Goal: Task Accomplishment & Management: Complete application form

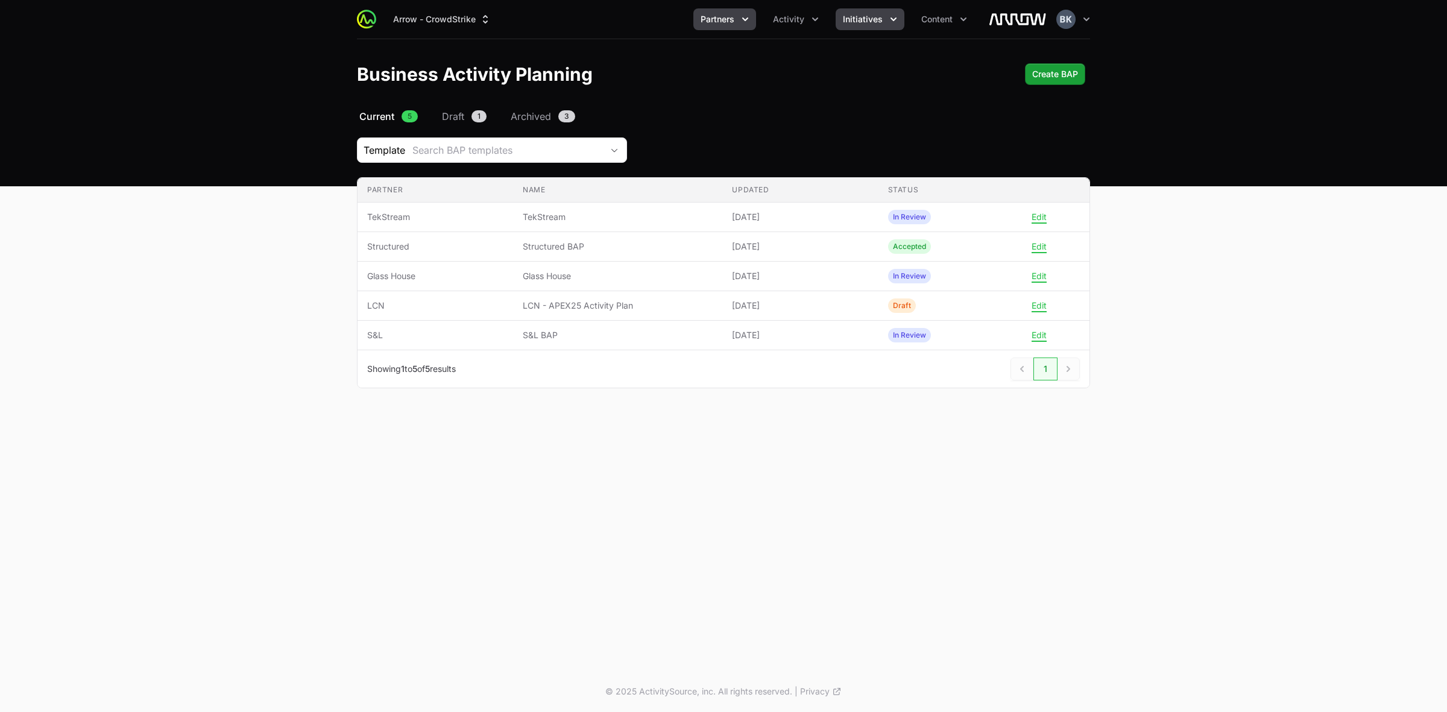
click at [872, 19] on span "Initiatives" at bounding box center [863, 19] width 40 height 12
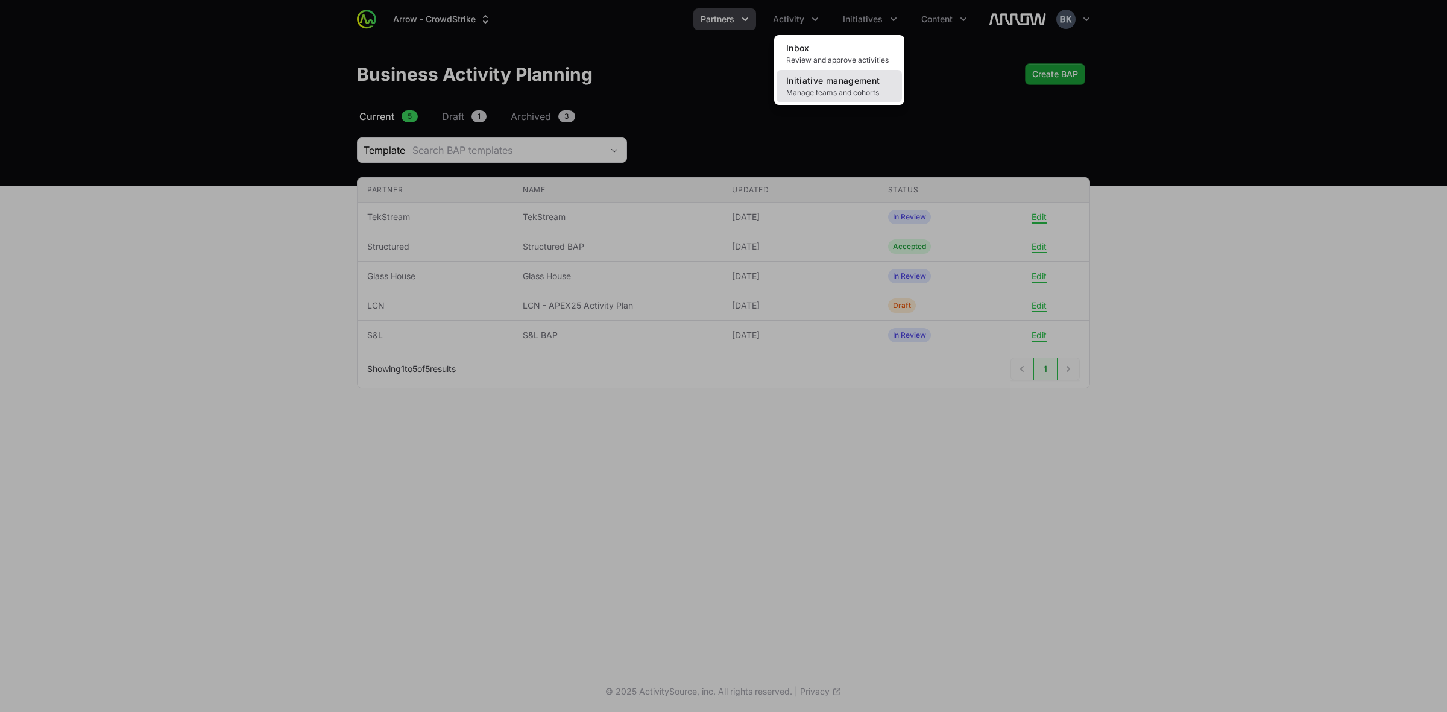
click at [858, 80] on span "Initiative management" at bounding box center [832, 80] width 93 height 10
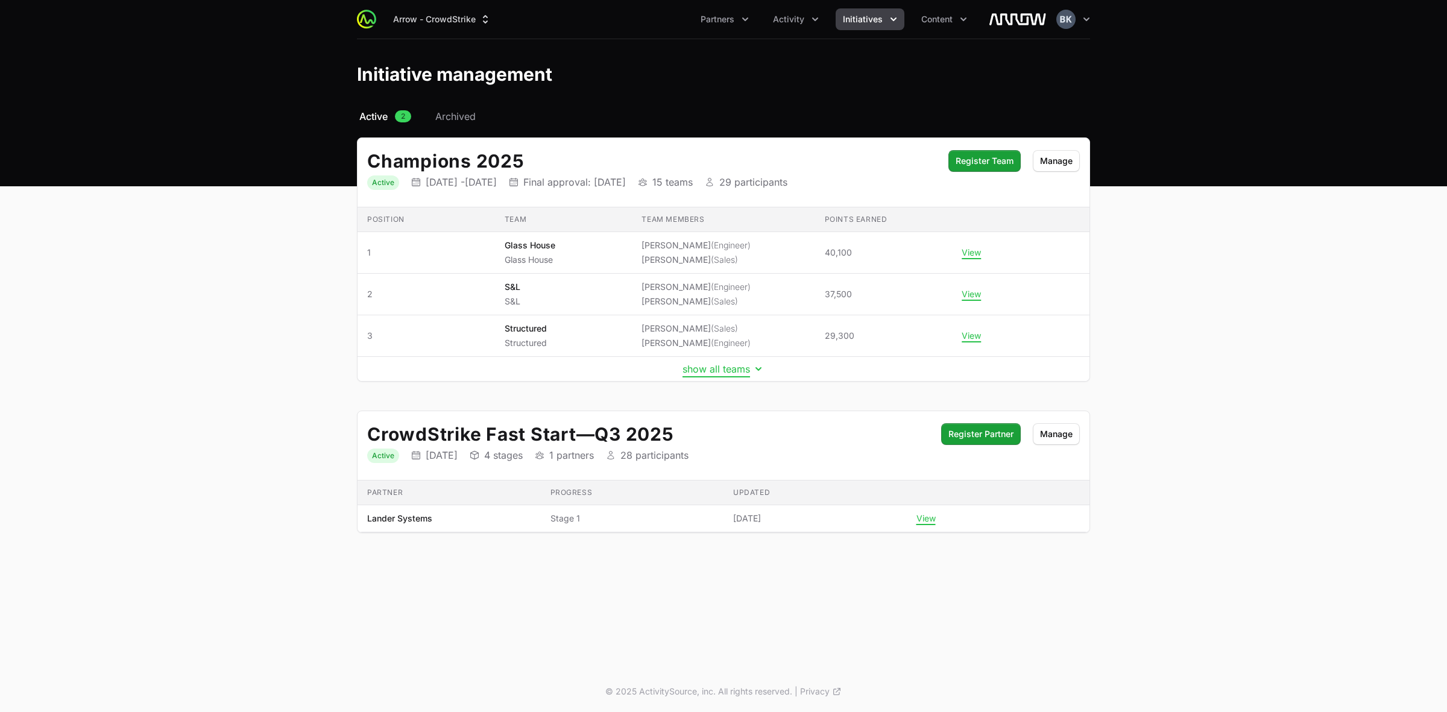
click at [728, 374] on button "show all teams" at bounding box center [723, 369] width 82 height 12
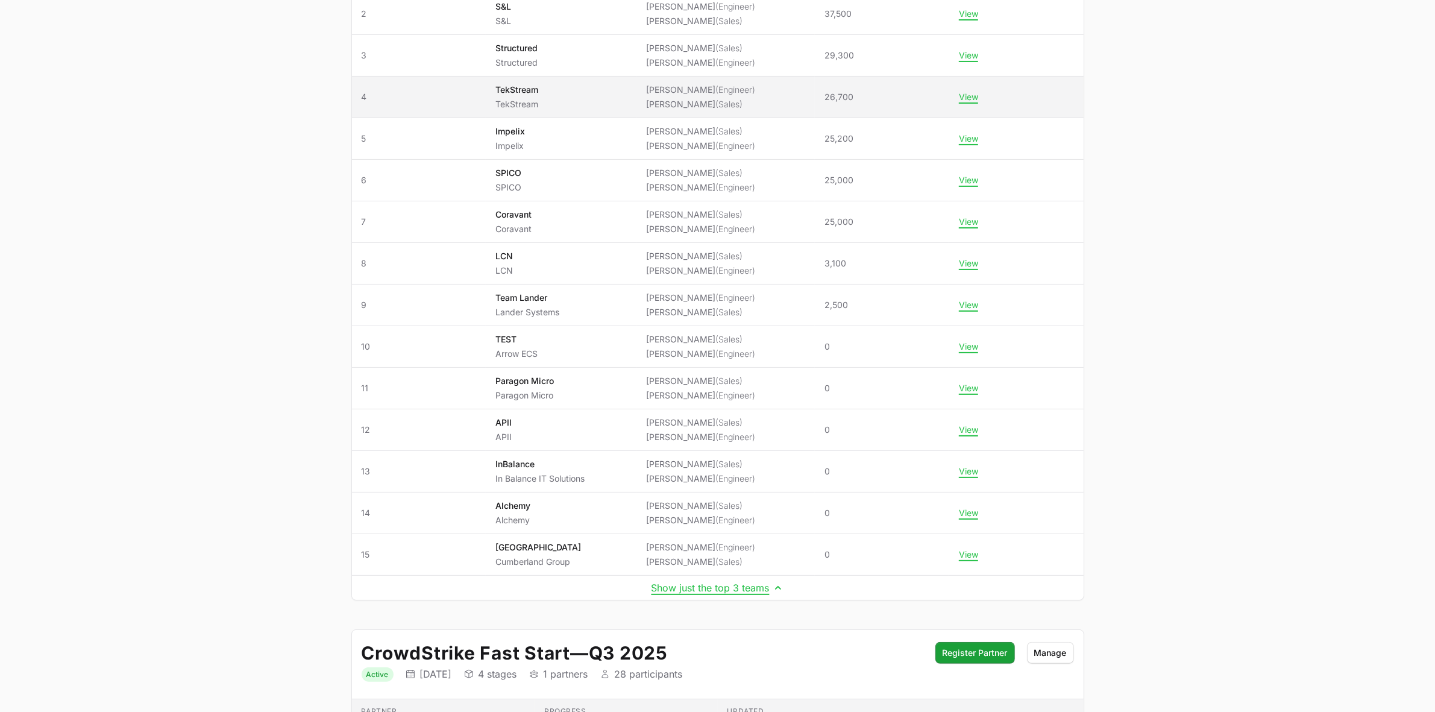
scroll to position [377, 0]
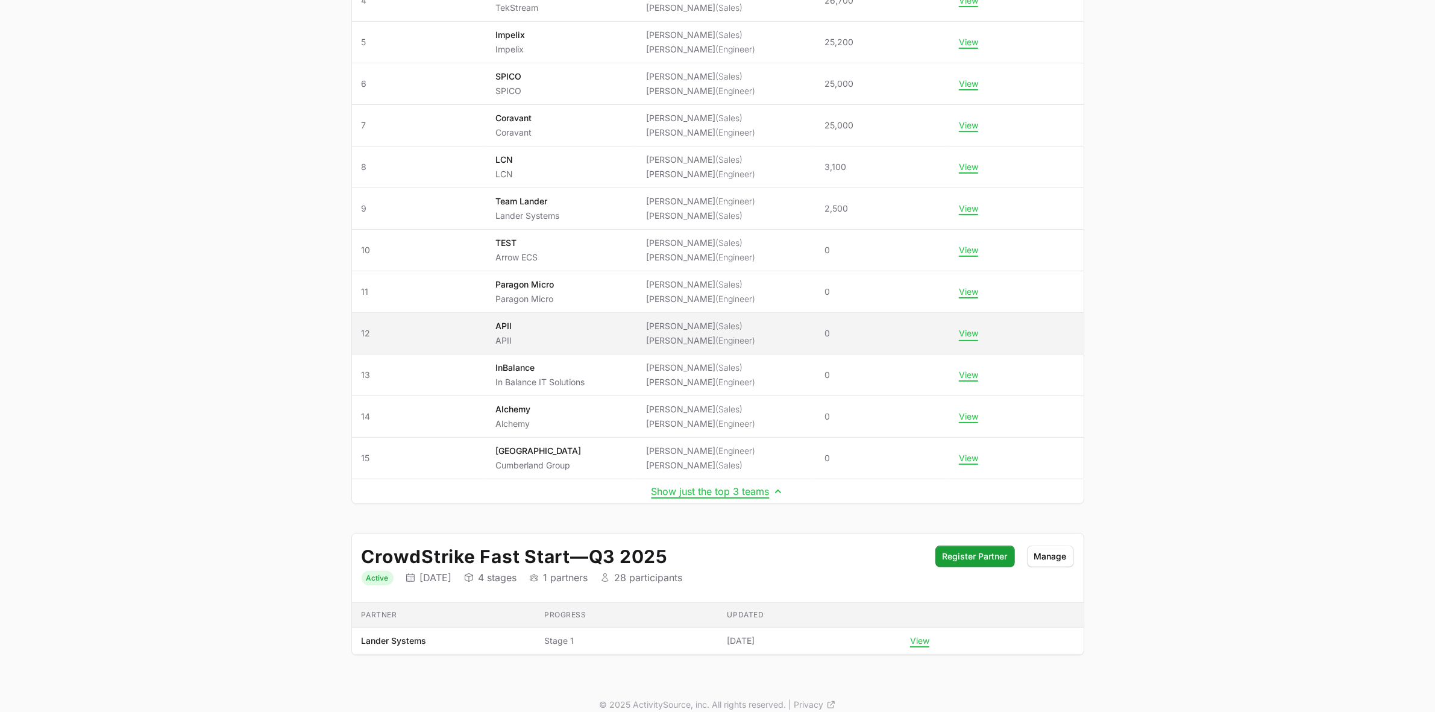
click at [977, 335] on button "View" at bounding box center [968, 333] width 19 height 11
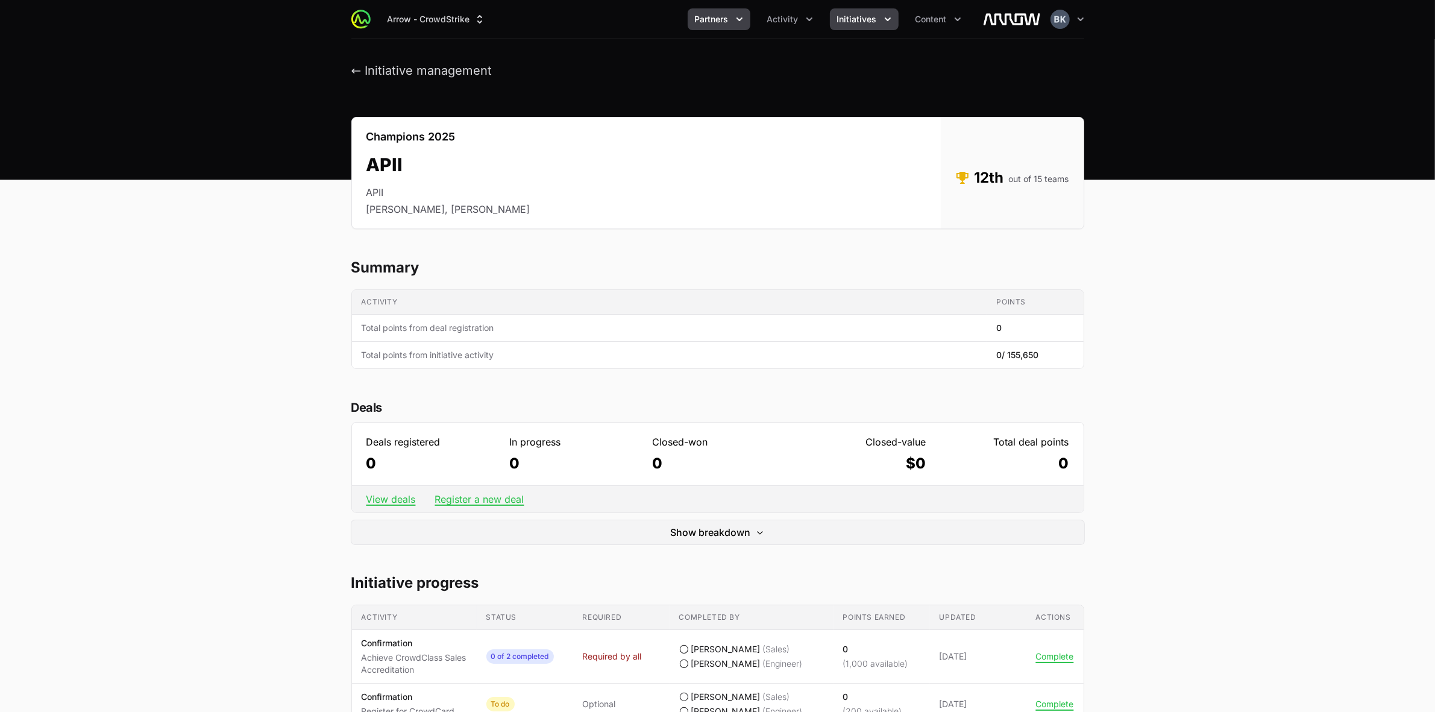
click at [743, 20] on icon "Partners menu" at bounding box center [740, 19] width 12 height 12
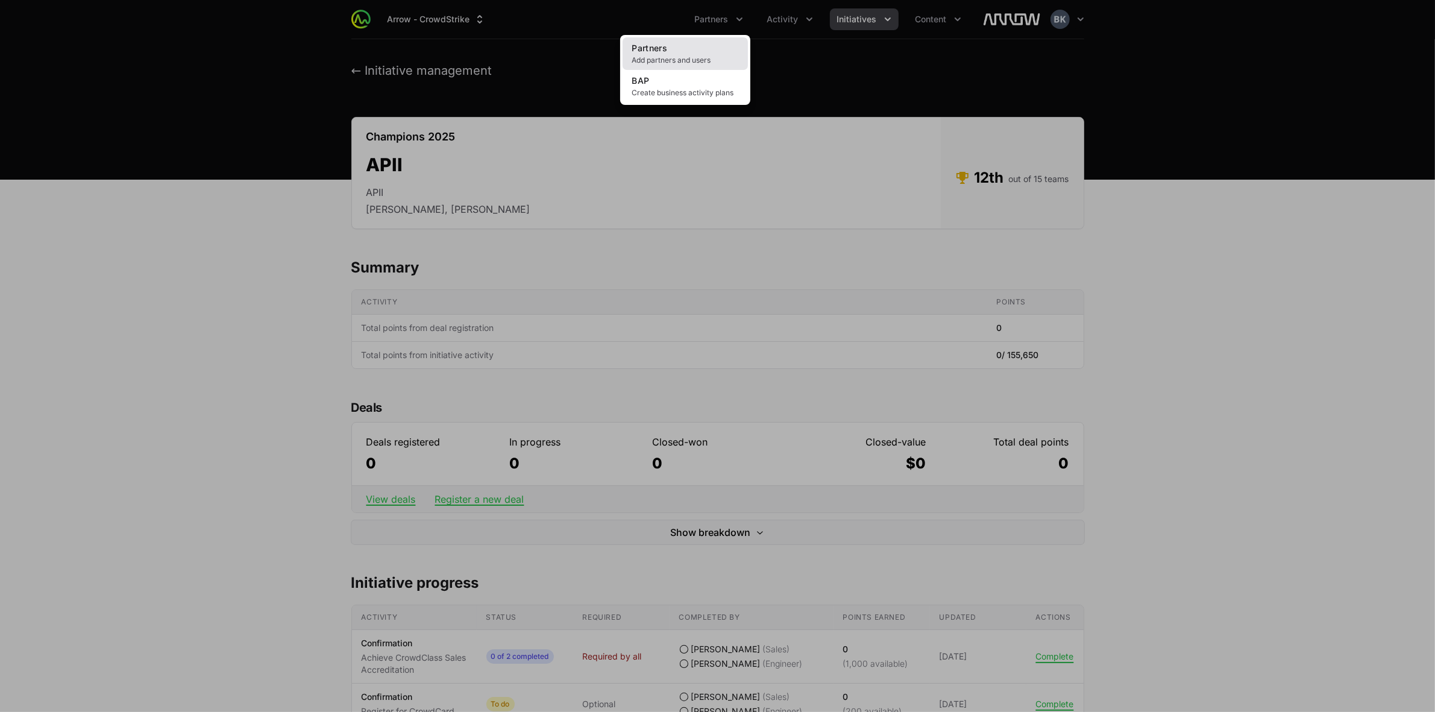
click at [703, 49] on link "Partners Add partners and users" at bounding box center [685, 53] width 125 height 33
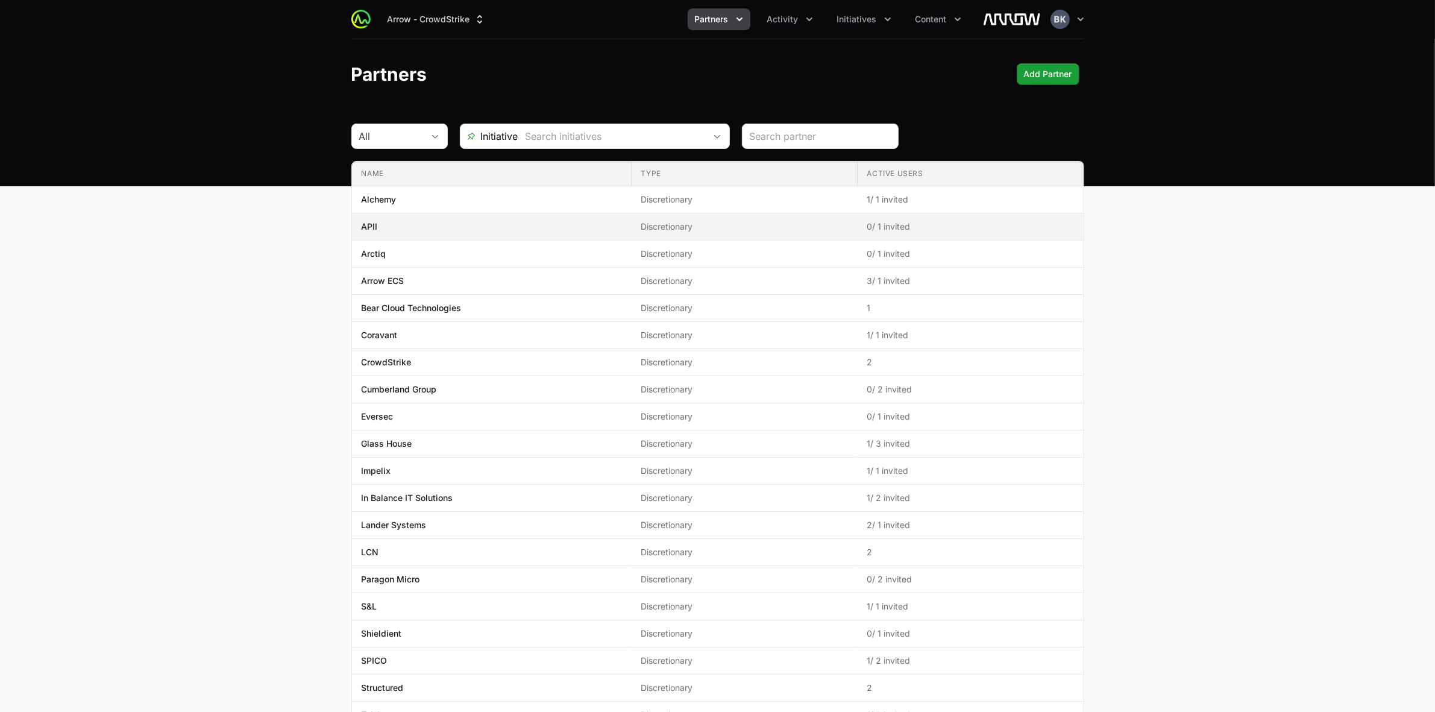
click at [759, 227] on span "Discretionary" at bounding box center [744, 227] width 207 height 12
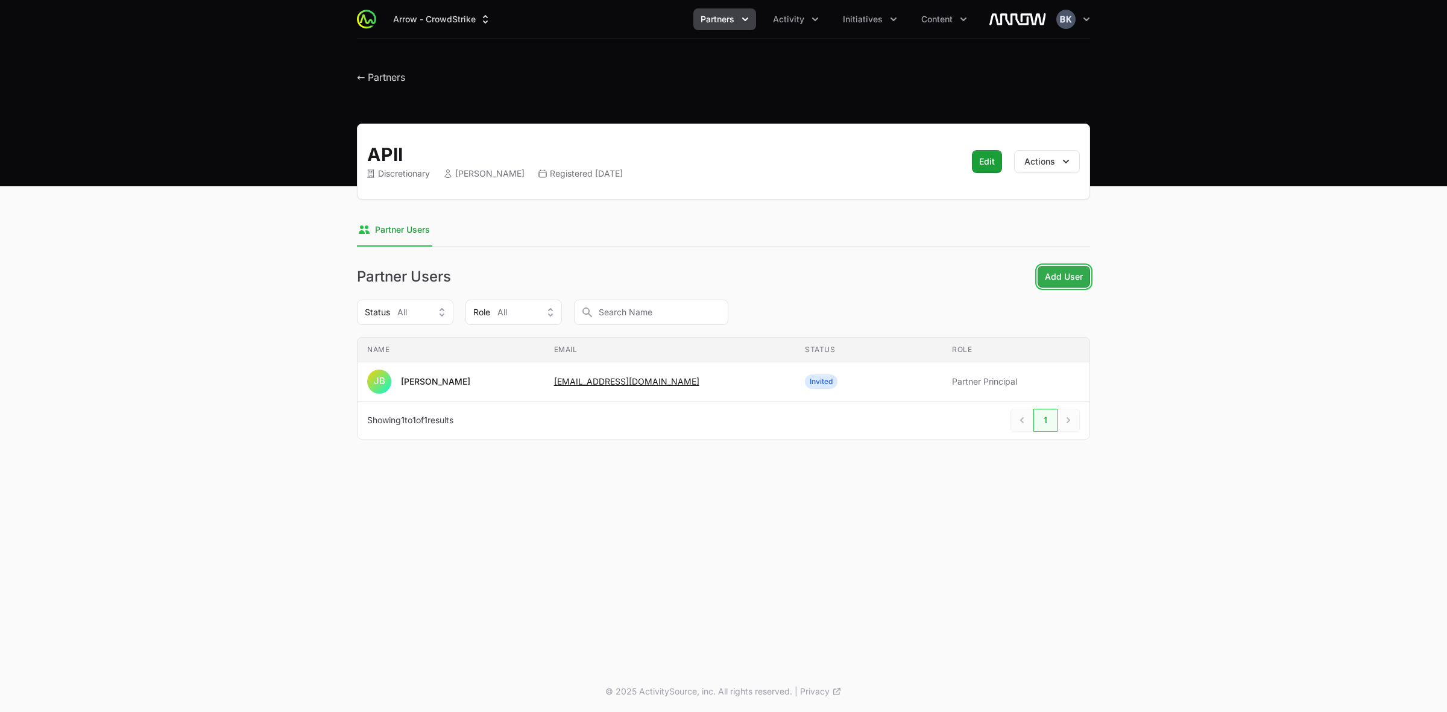
click at [1053, 275] on span "Add User" at bounding box center [1064, 276] width 38 height 14
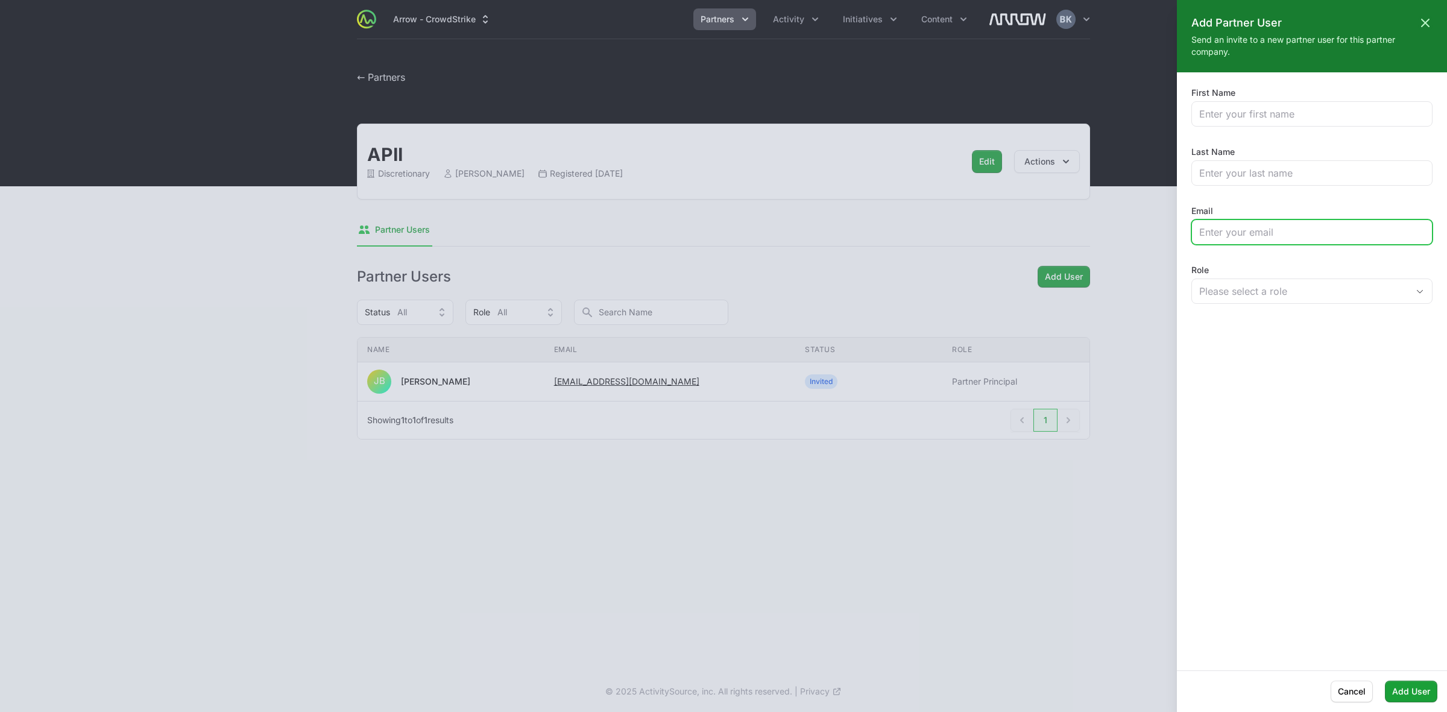
click at [1265, 233] on input "Email" at bounding box center [1311, 232] width 225 height 14
paste input "v"
type input "v"
paste input "[EMAIL_ADDRESS][DOMAIN_NAME]"
type input "[EMAIL_ADDRESS][DOMAIN_NAME]"
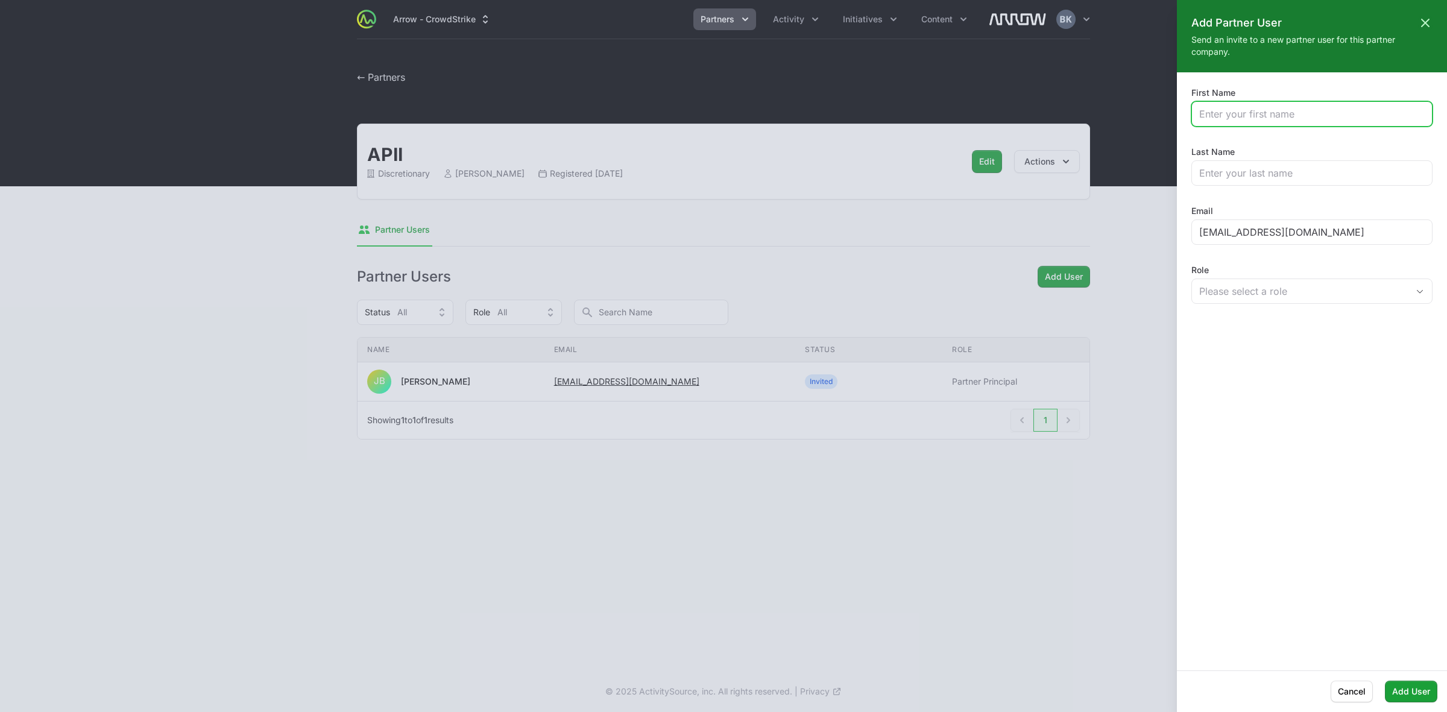
click at [1246, 112] on input "First Name" at bounding box center [1311, 114] width 225 height 14
type input "Ashwini"
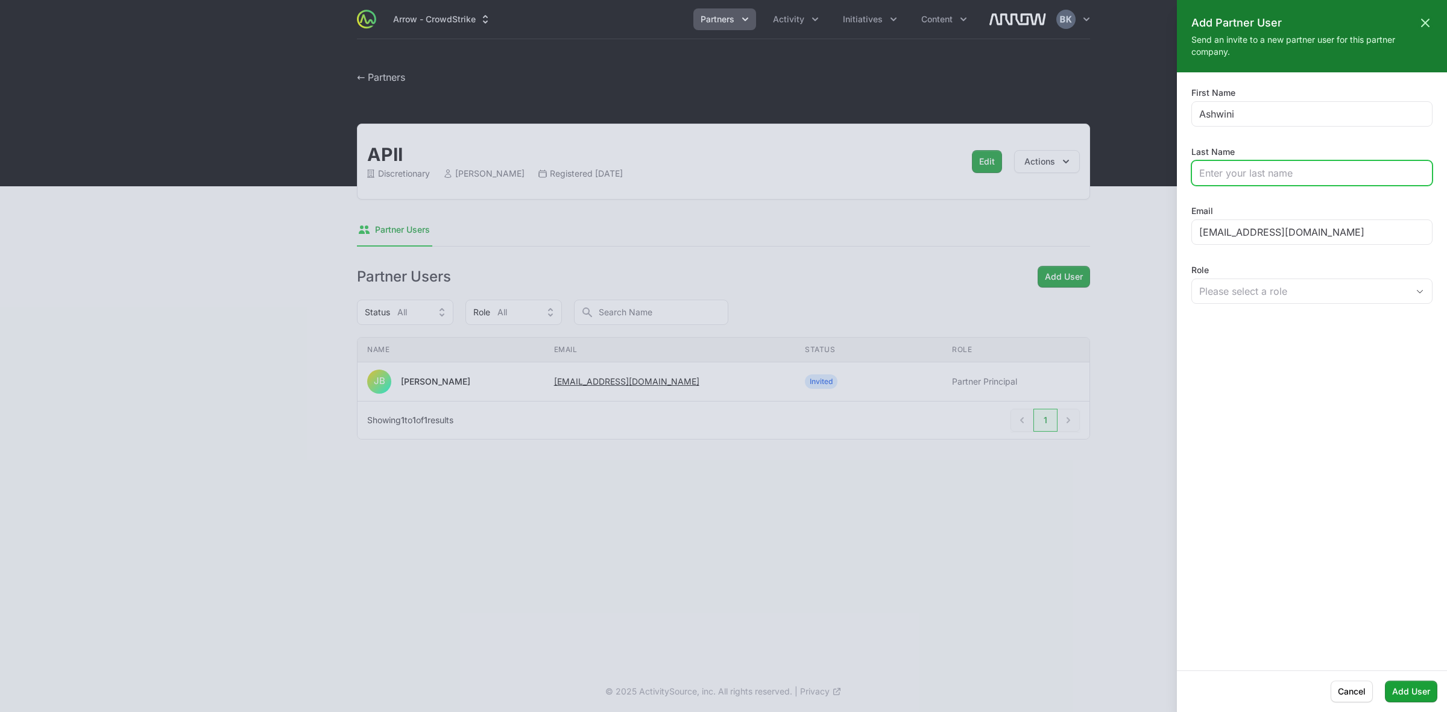
click at [1256, 167] on input "Last Name" at bounding box center [1311, 173] width 225 height 14
paste input "[PERSON_NAME]"
type input "[PERSON_NAME]"
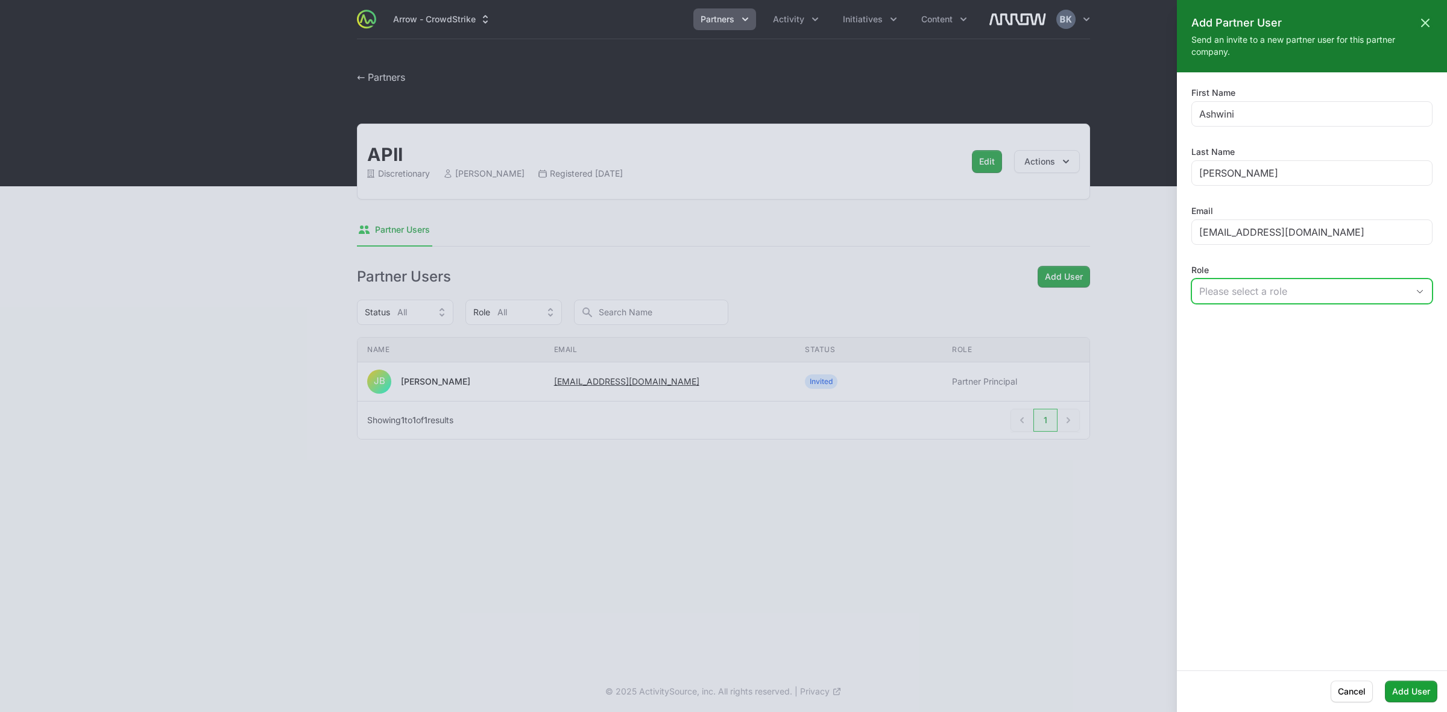
click at [1336, 284] on div "Please select a role" at bounding box center [1303, 291] width 209 height 14
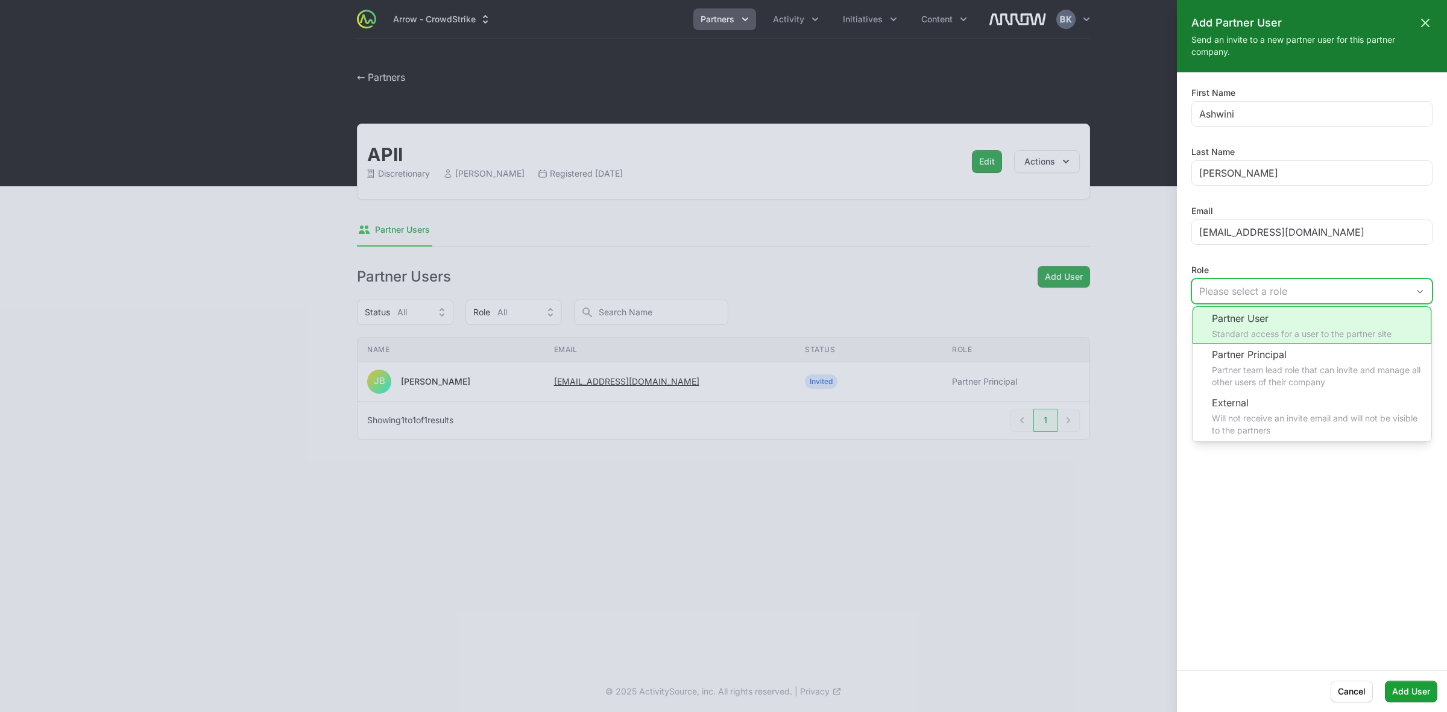
click at [1327, 327] on li "Partner User Standard access for a user to the partner site" at bounding box center [1311, 324] width 239 height 37
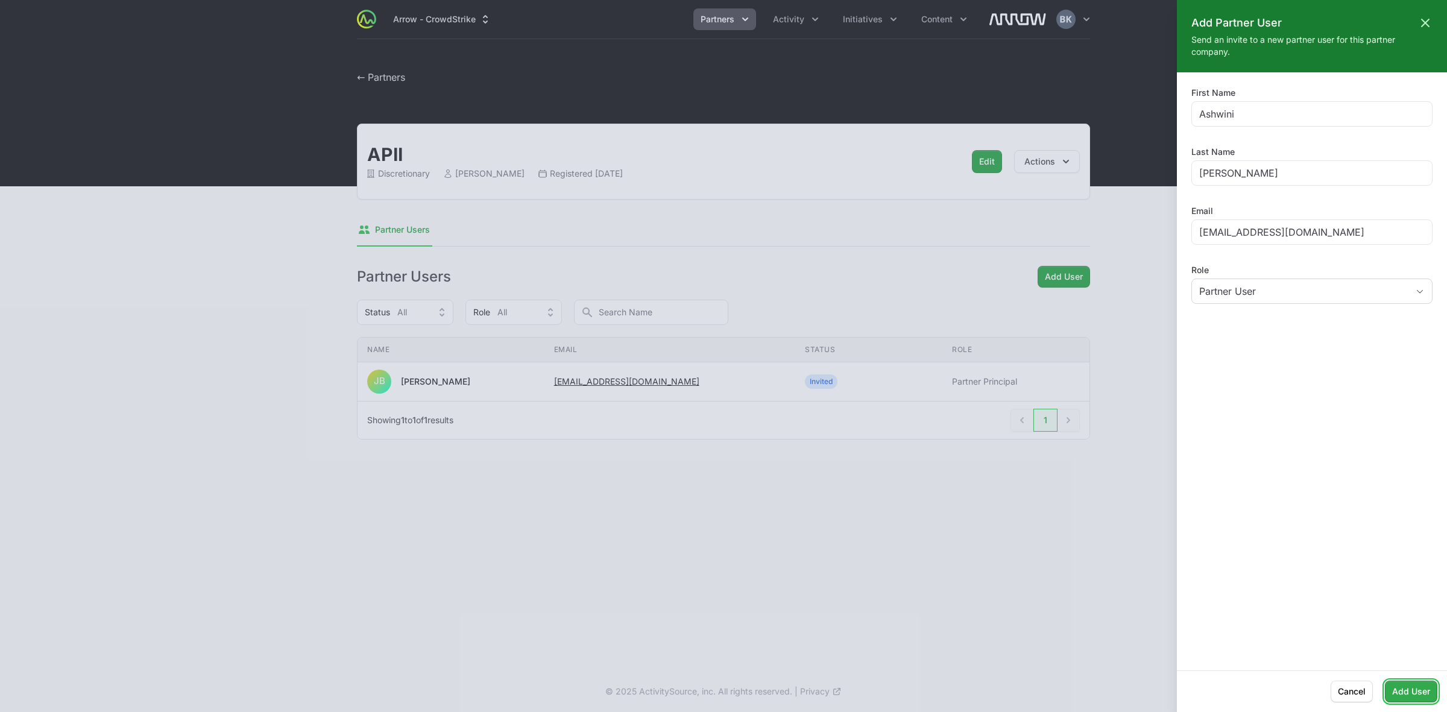
click at [1411, 691] on span "Add User" at bounding box center [1411, 691] width 38 height 14
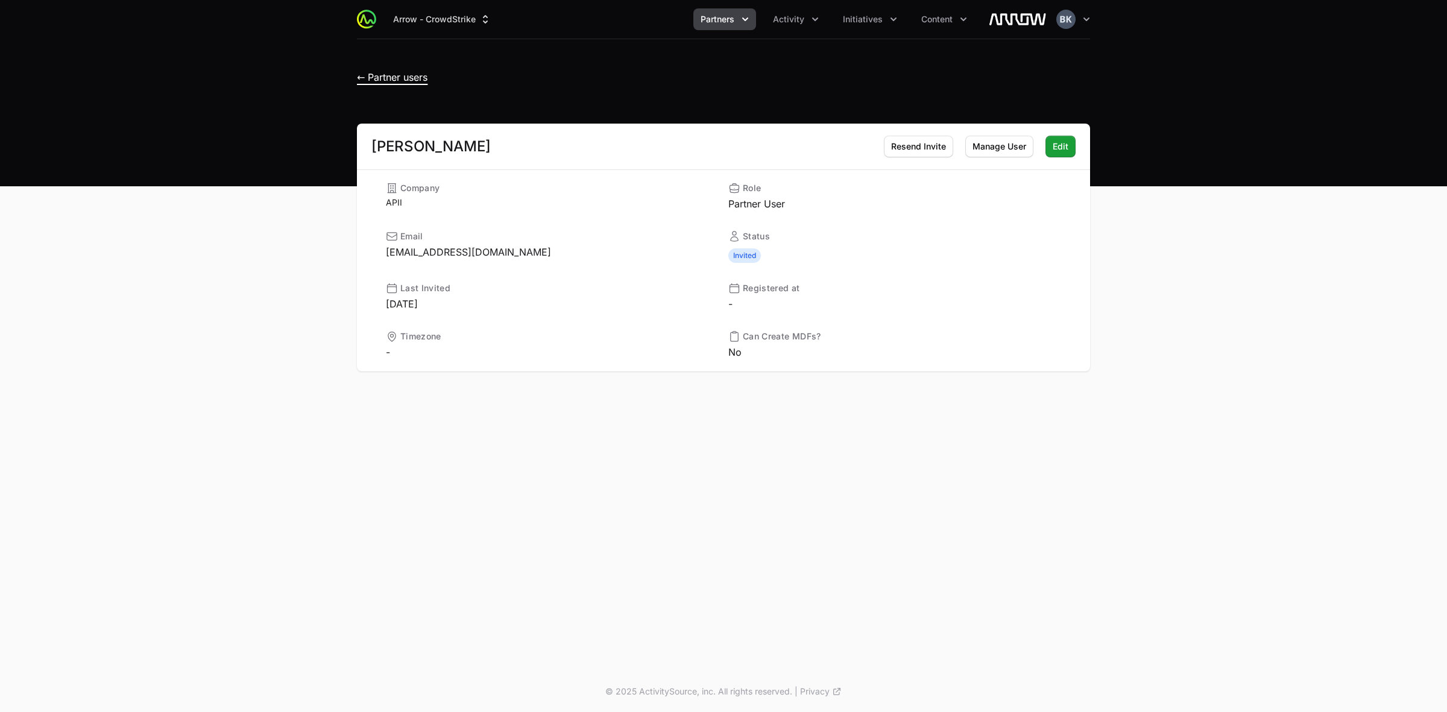
click at [383, 76] on span "← Partner users" at bounding box center [392, 77] width 71 height 12
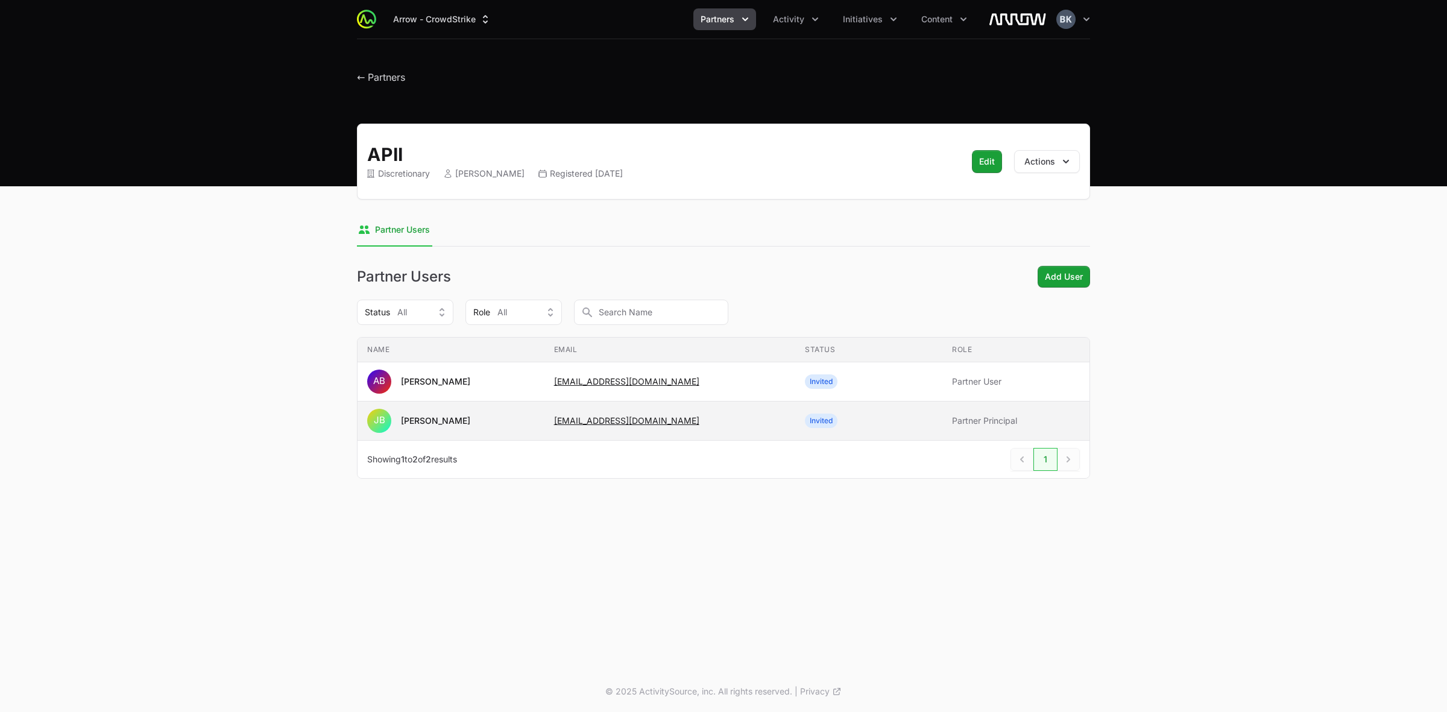
click at [995, 419] on span "Partner Principal" at bounding box center [1016, 421] width 128 height 12
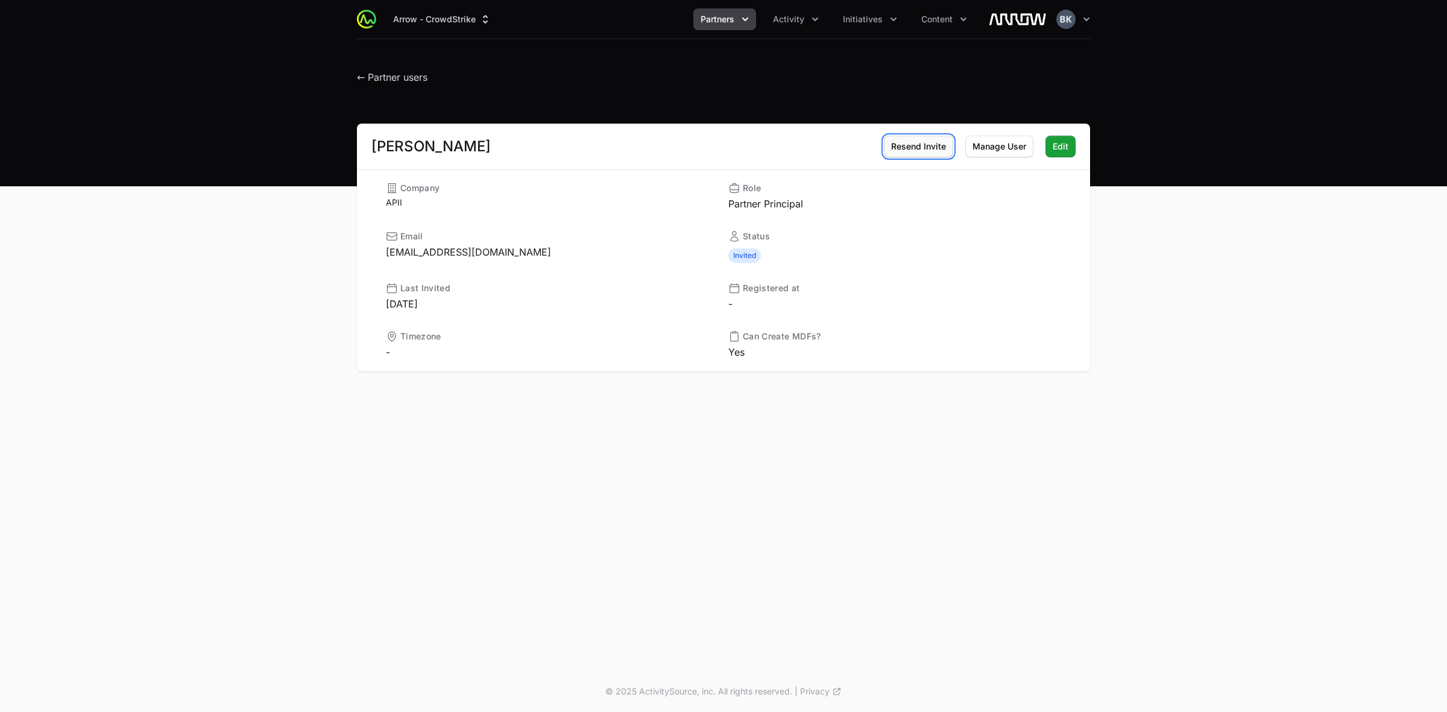
click at [919, 142] on span "Resend Invite" at bounding box center [918, 146] width 55 height 14
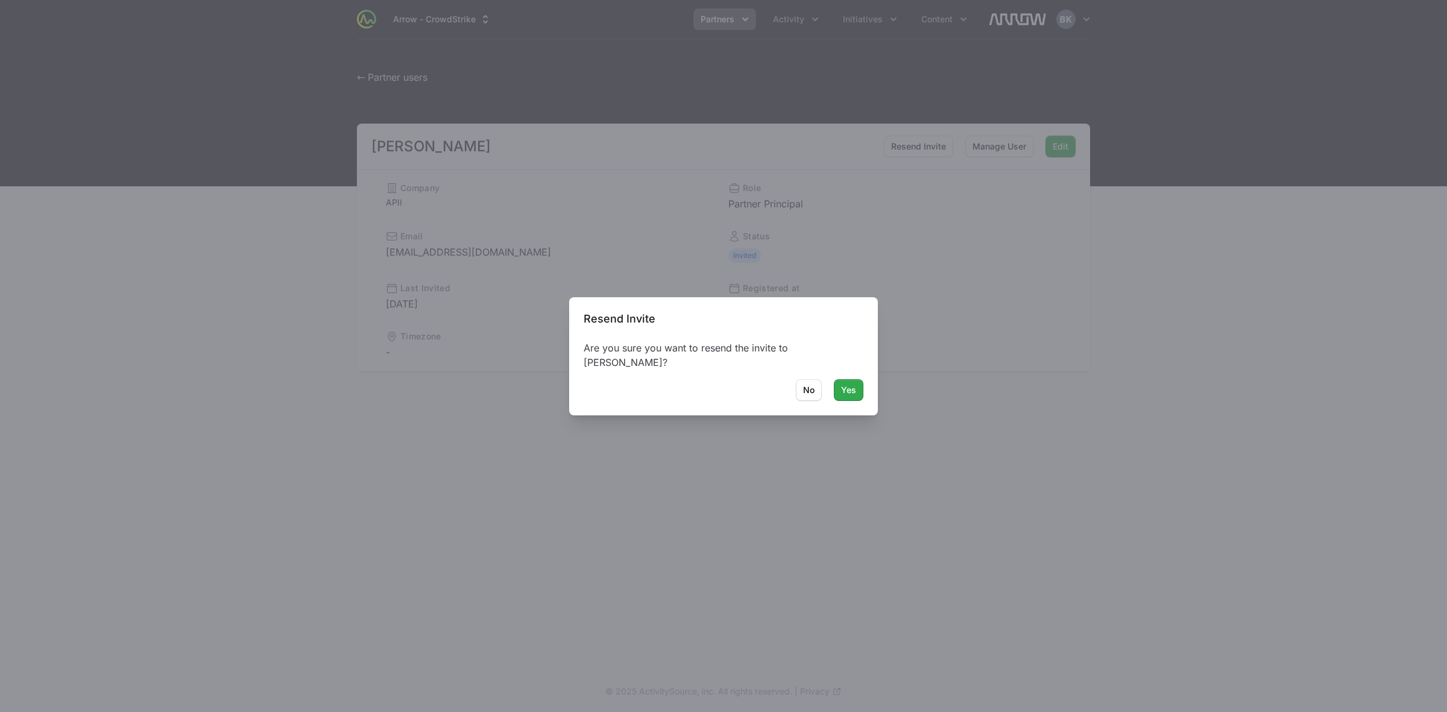
click at [852, 389] on span "Yes" at bounding box center [848, 390] width 15 height 14
